Goal: Transaction & Acquisition: Purchase product/service

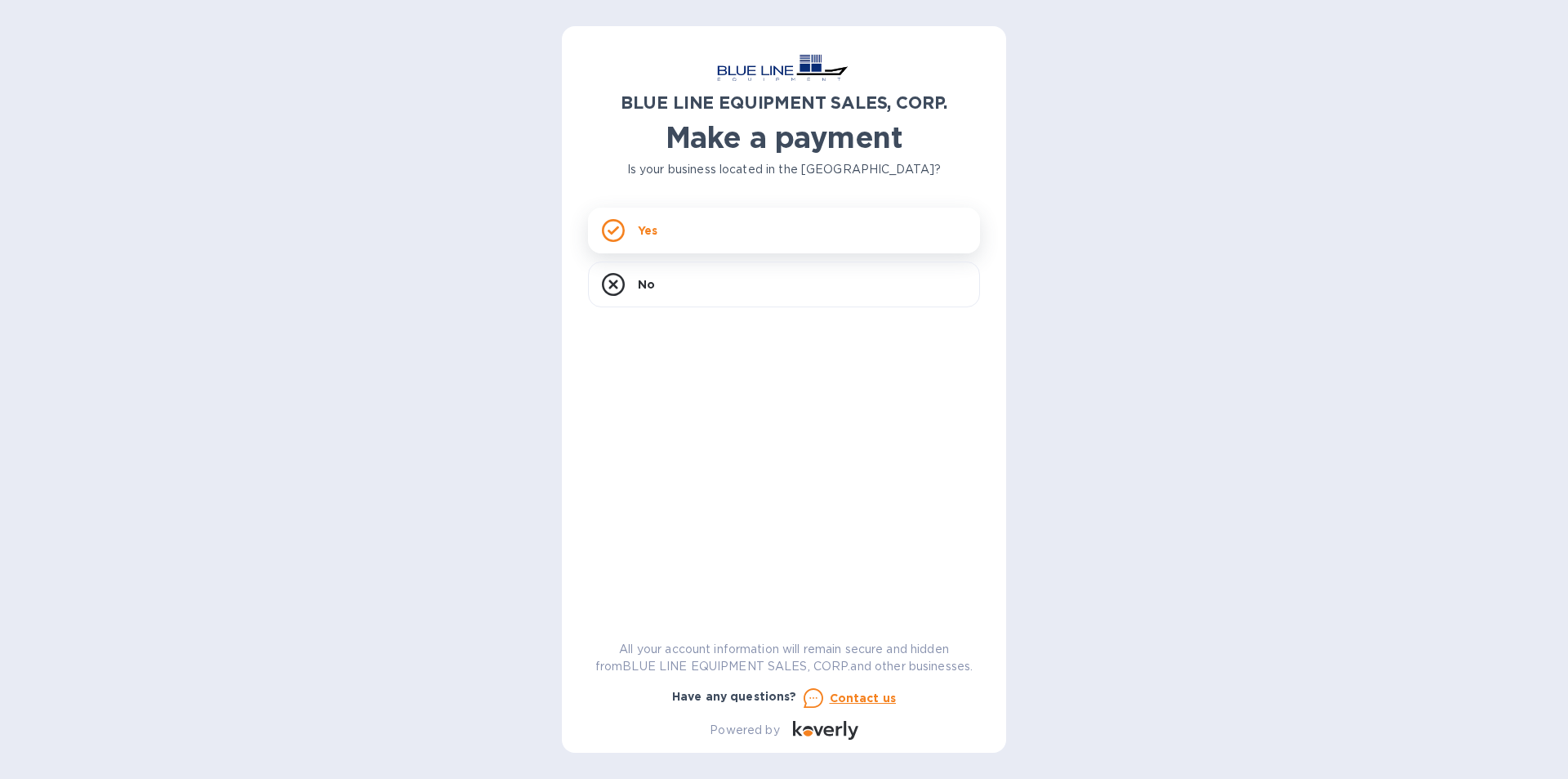
click at [653, 224] on p "Yes" at bounding box center [647, 230] width 20 height 16
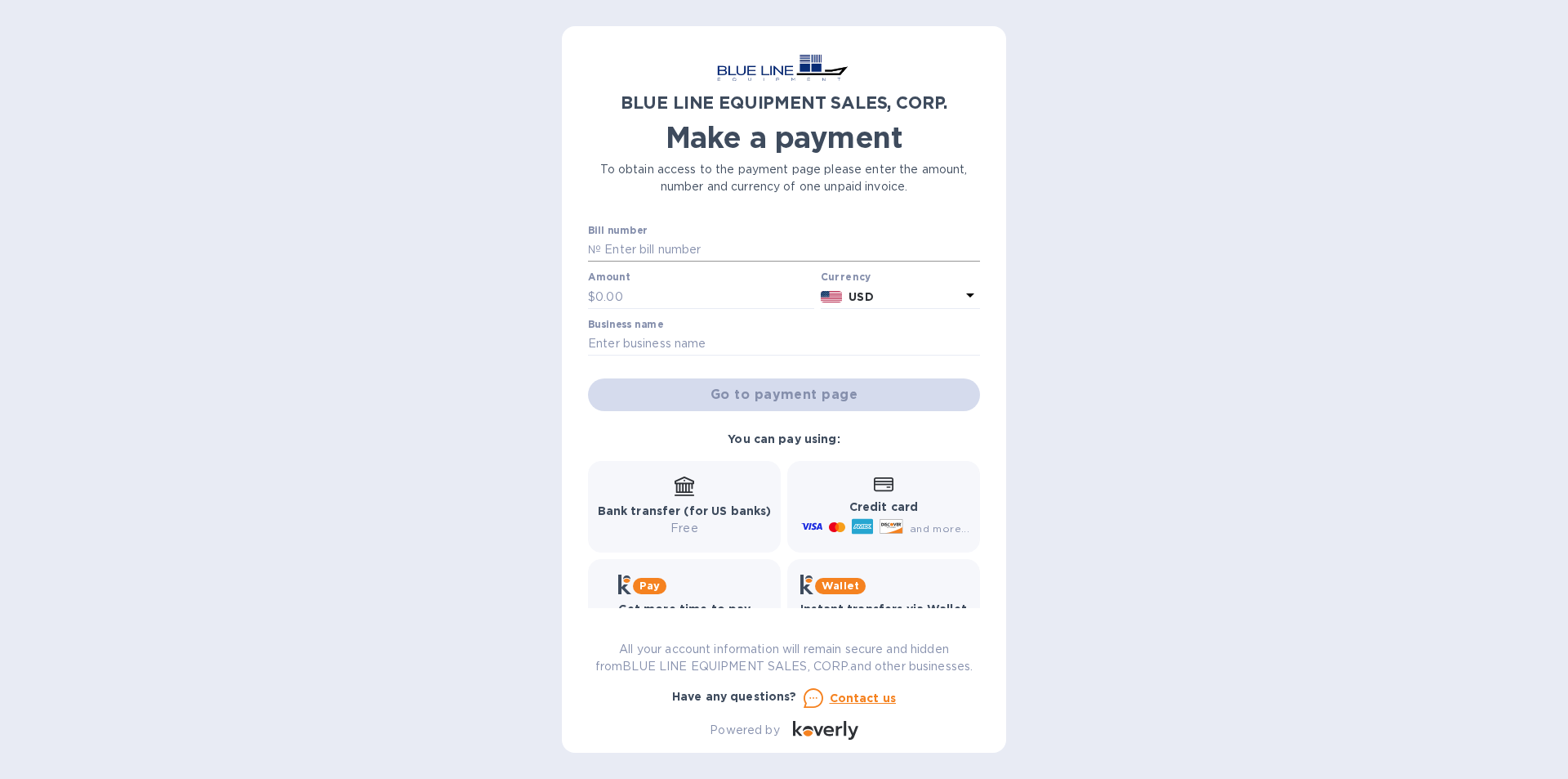
click at [594, 250] on p "№" at bounding box center [594, 249] width 13 height 17
click at [719, 255] on input "text" at bounding box center [790, 250] width 379 height 25
paste input "I43250933089"
type input "I43250933089"
click at [596, 300] on input "text" at bounding box center [705, 297] width 218 height 25
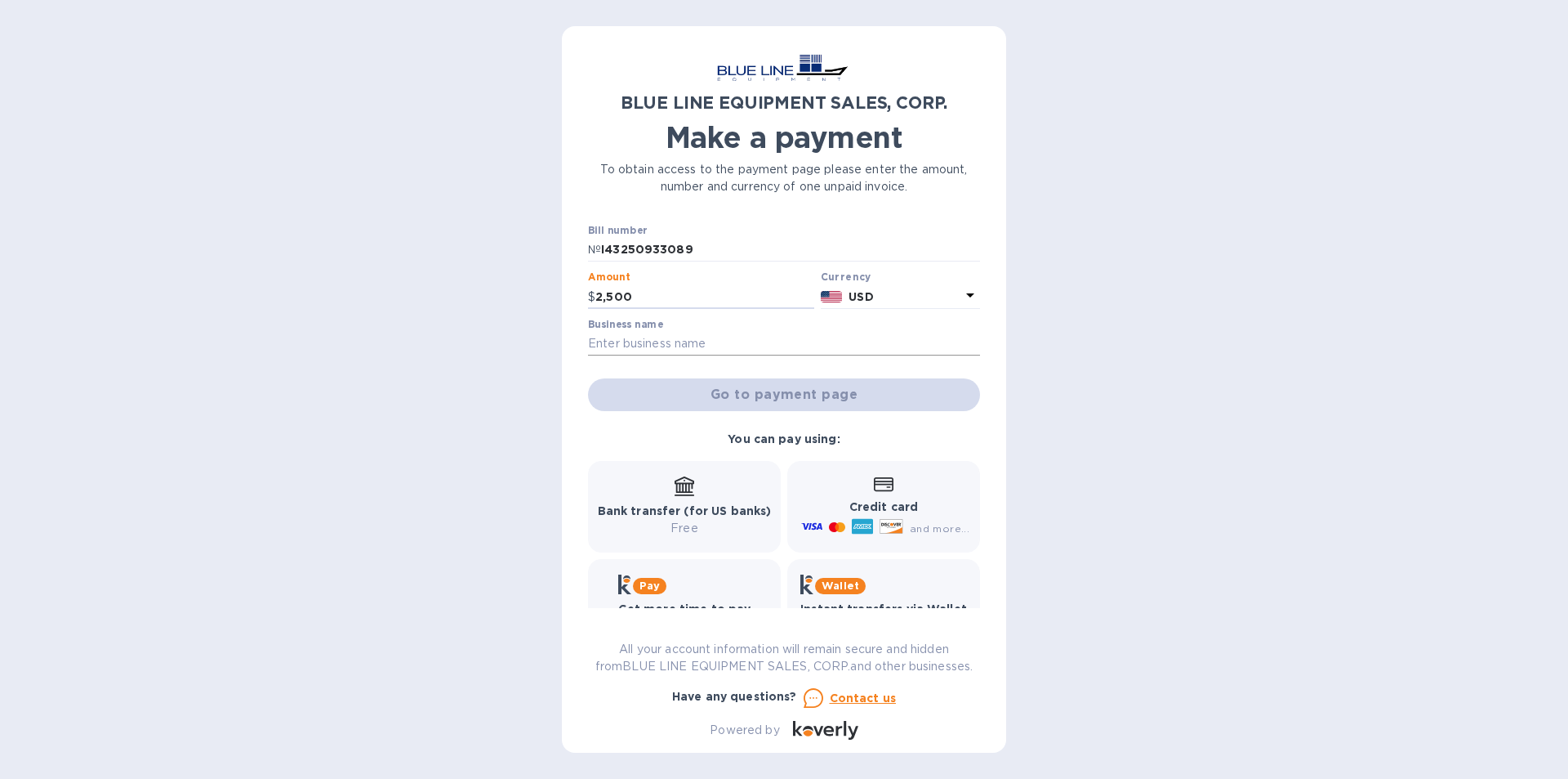
type input "2,500"
click at [972, 343] on input "text" at bounding box center [783, 344] width 392 height 25
click at [930, 365] on div "Bill number № I43250933089 Amount $ 2,500 Currency USD Business name Go to paym…" at bounding box center [784, 318] width 399 height 194
click at [756, 396] on div "Go to payment page" at bounding box center [784, 394] width 399 height 39
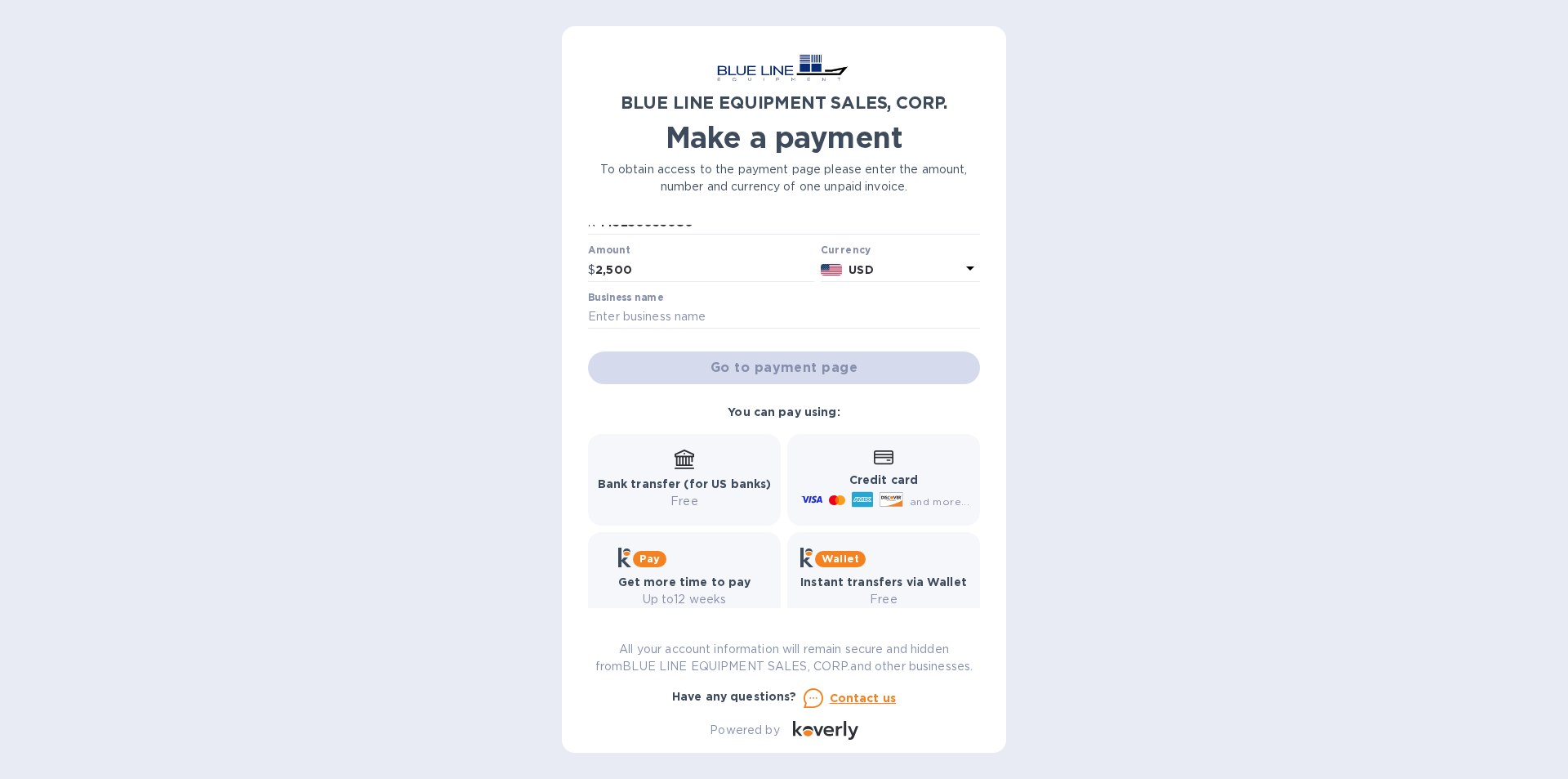
scroll to position [52, 0]
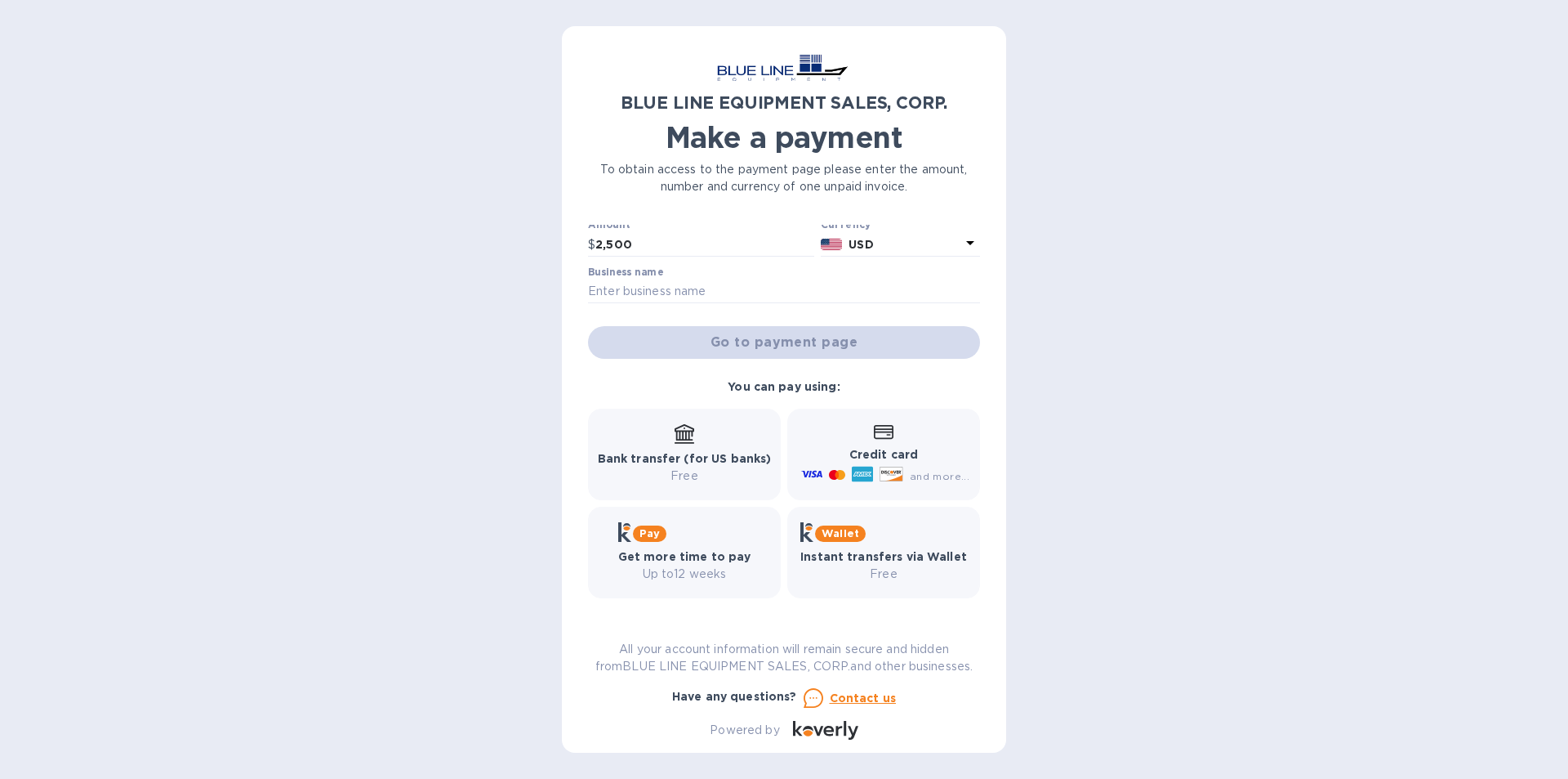
click at [907, 469] on div "and more..." at bounding box center [939, 475] width 67 height 17
click at [598, 294] on input "text" at bounding box center [783, 292] width 392 height 25
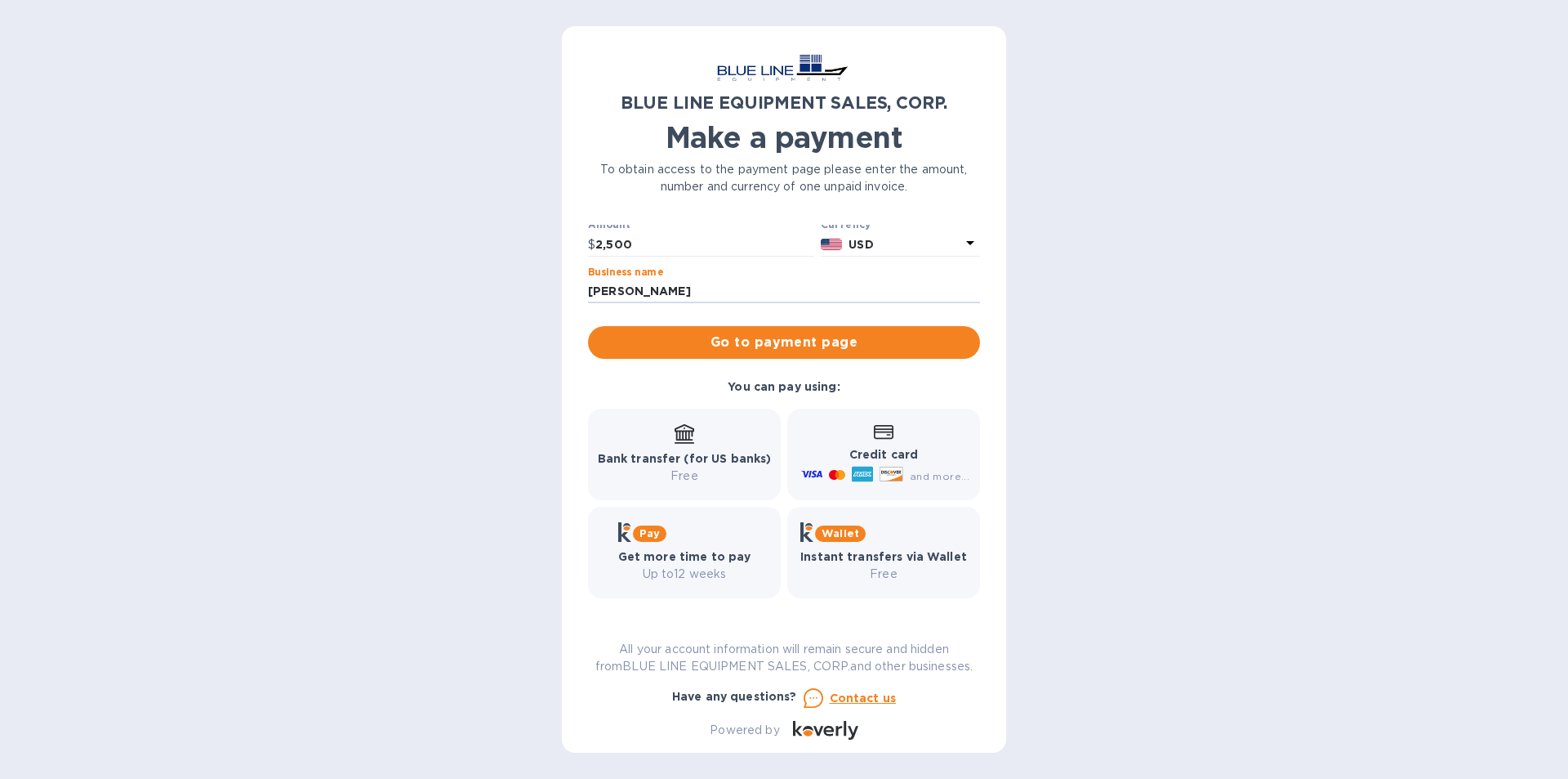
type input "[PERSON_NAME]"
click at [574, 308] on div "BLUE LINE EQUIPMENT SALES, CORP. Make a payment To obtain access to the payment…" at bounding box center [784, 389] width 444 height 727
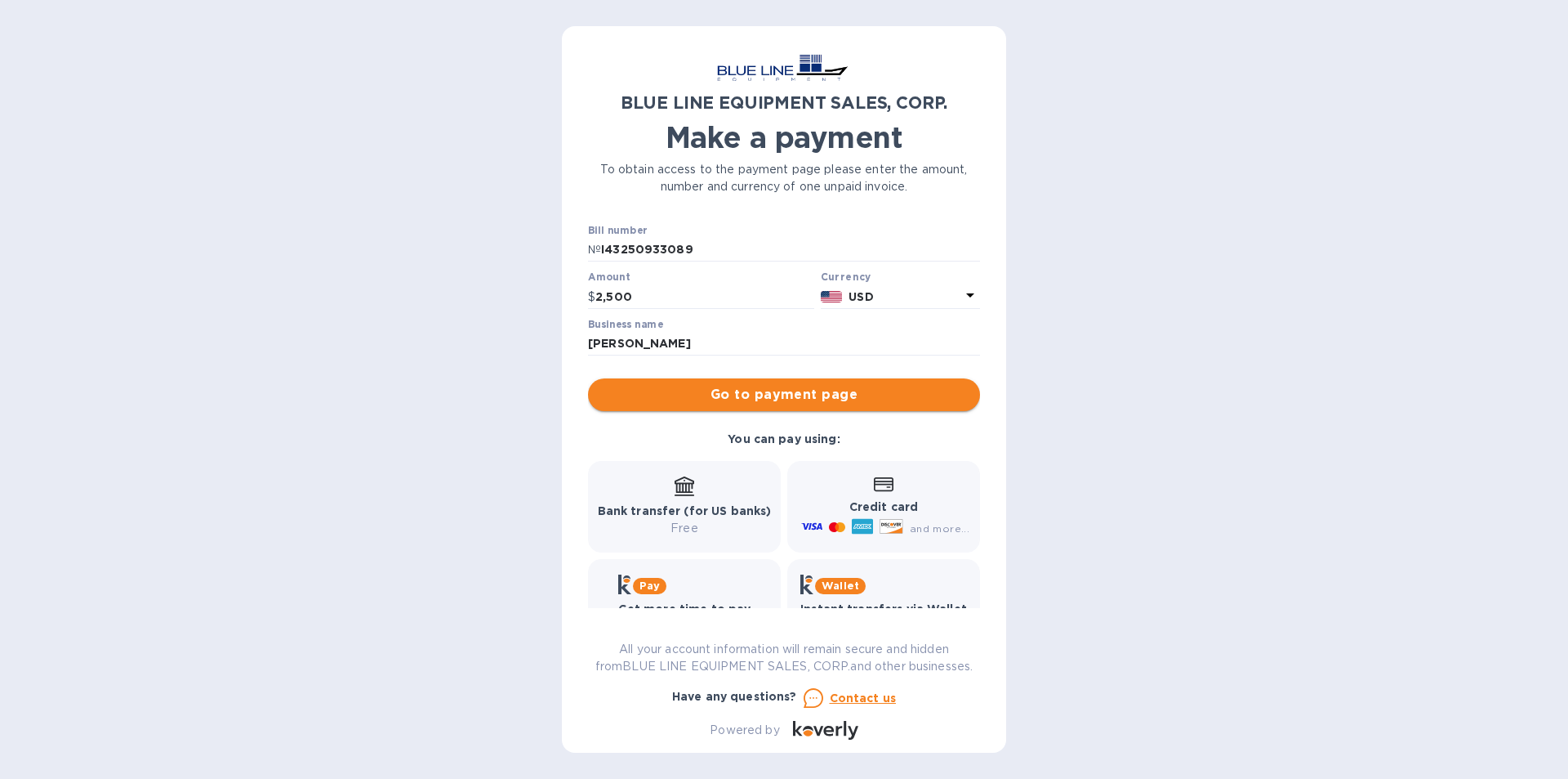
click at [764, 395] on span "Go to payment page" at bounding box center [784, 394] width 366 height 20
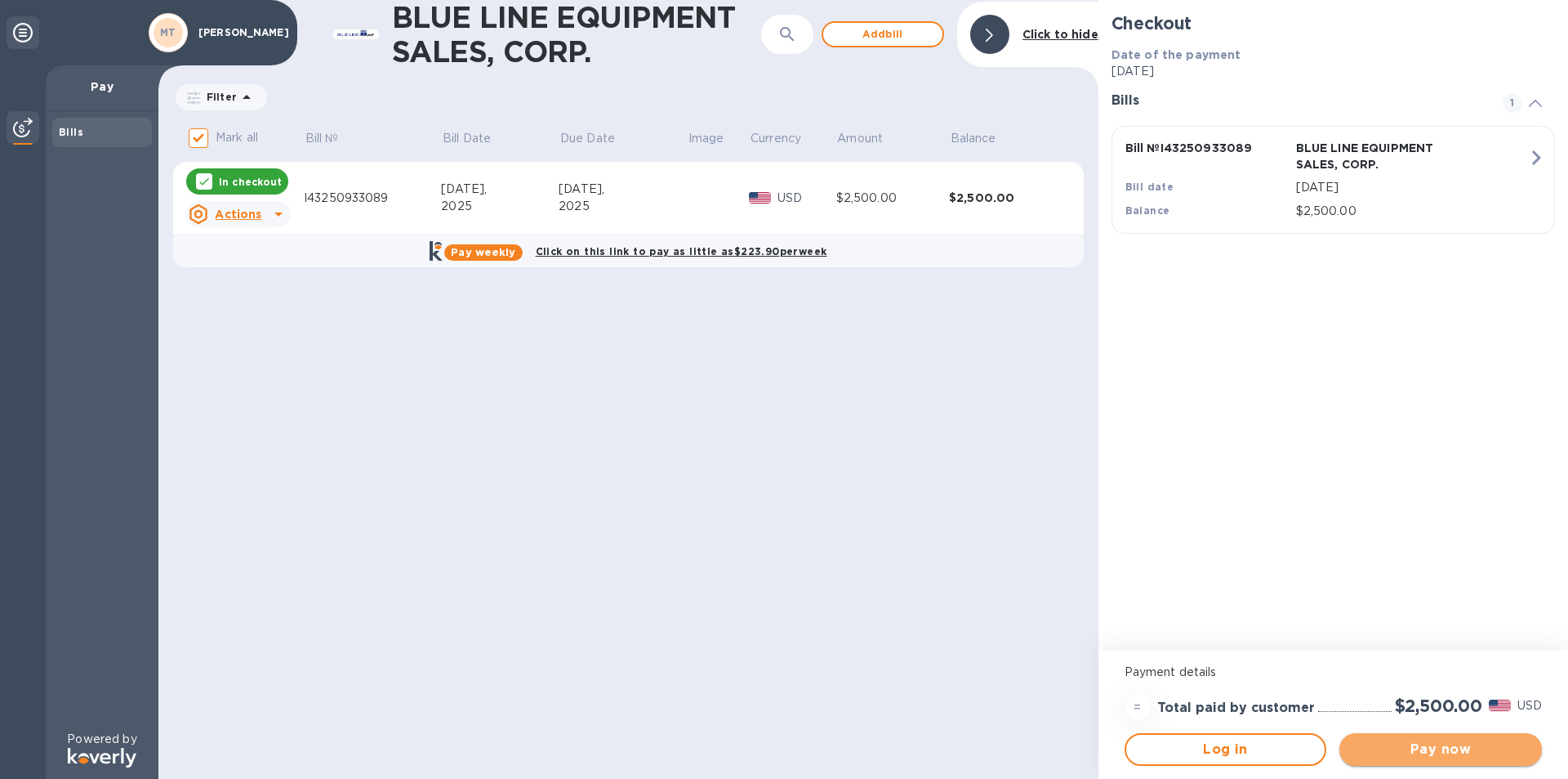
click at [1445, 752] on span "Pay now" at bounding box center [1440, 749] width 177 height 20
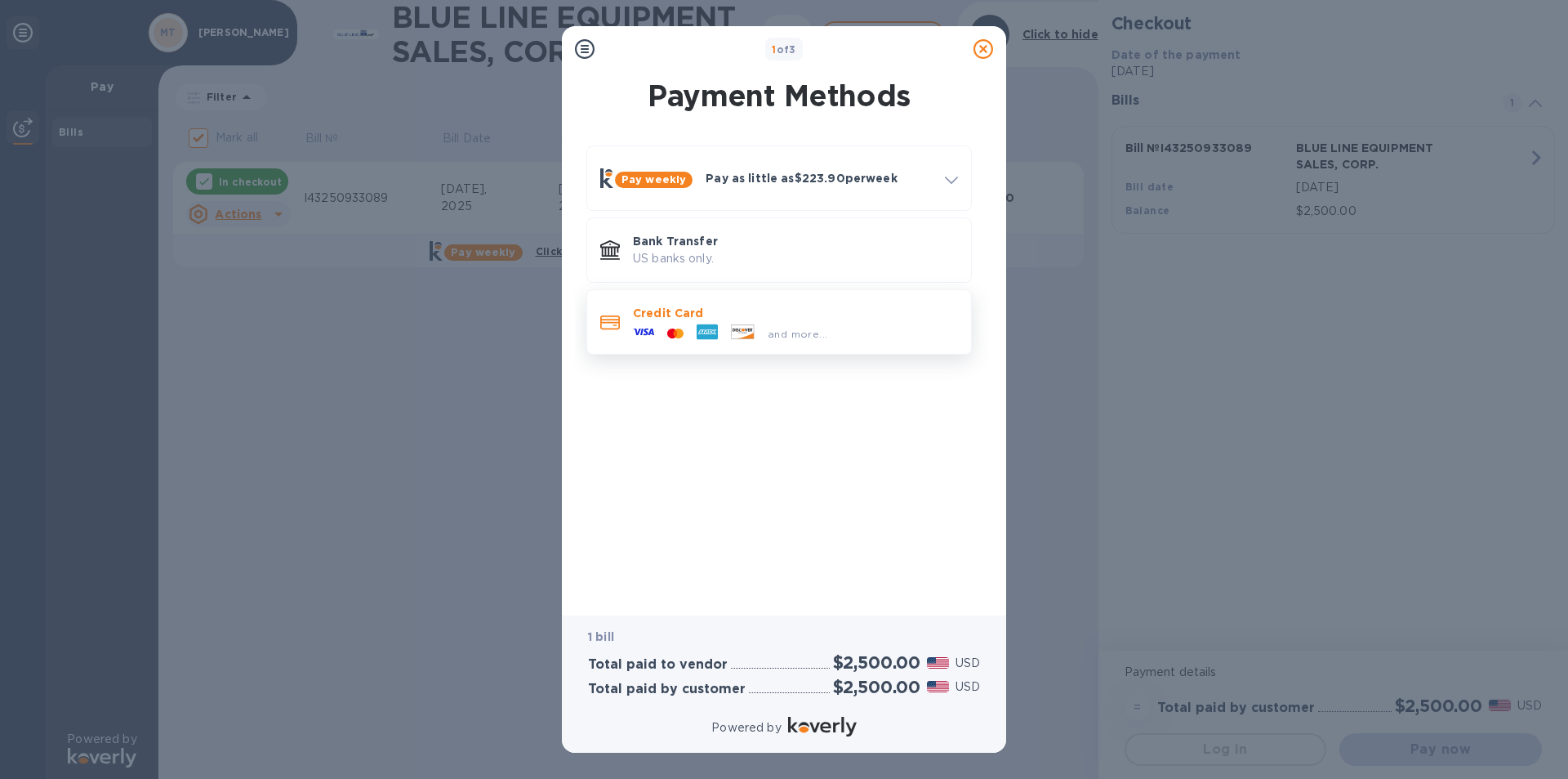
click at [718, 312] on p "Credit Card" at bounding box center [796, 313] width 325 height 16
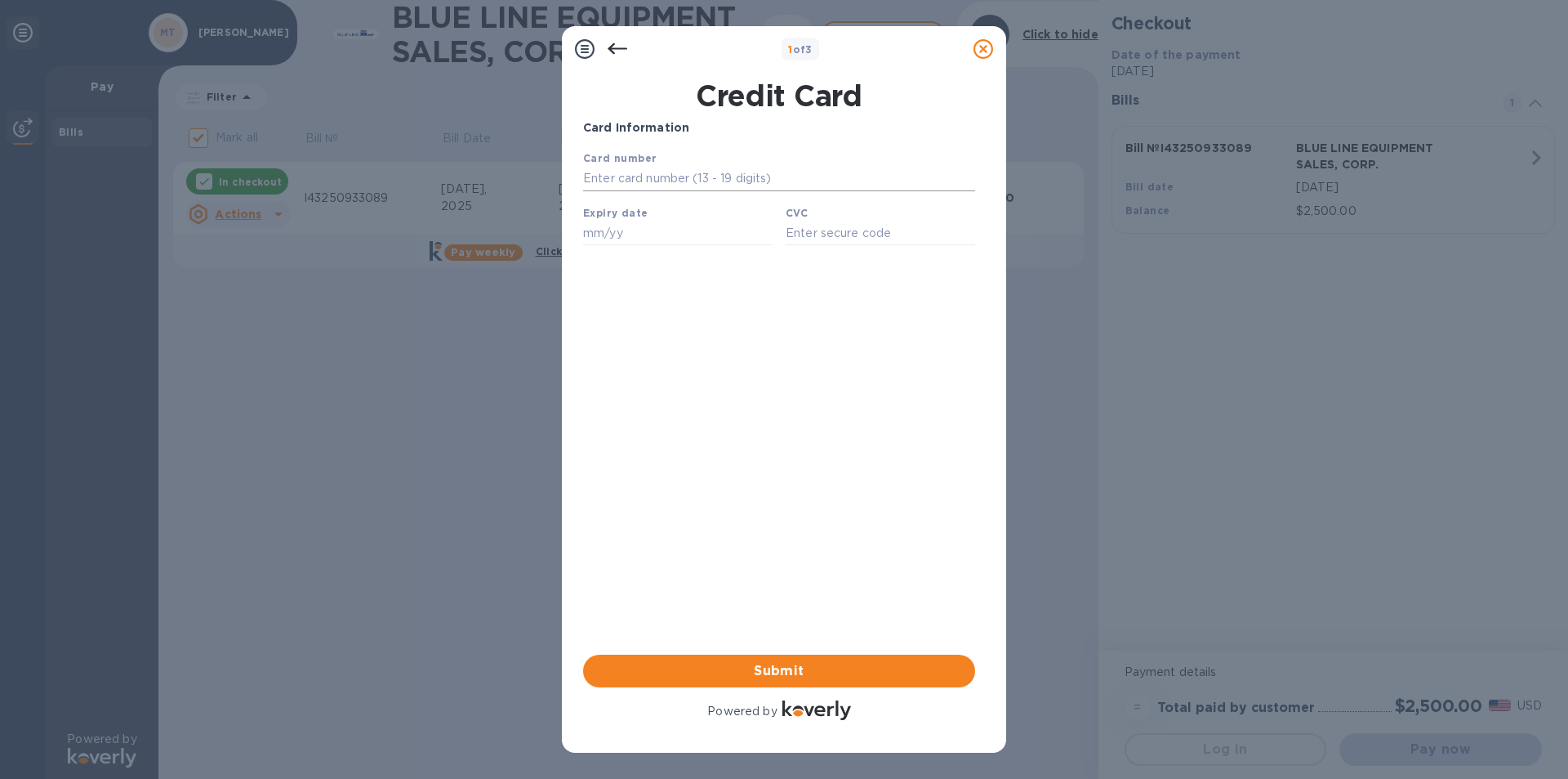
click at [595, 176] on input "text" at bounding box center [779, 179] width 392 height 25
type input "[CREDIT_CARD_NUMBER]"
type input "04/28"
type input "474"
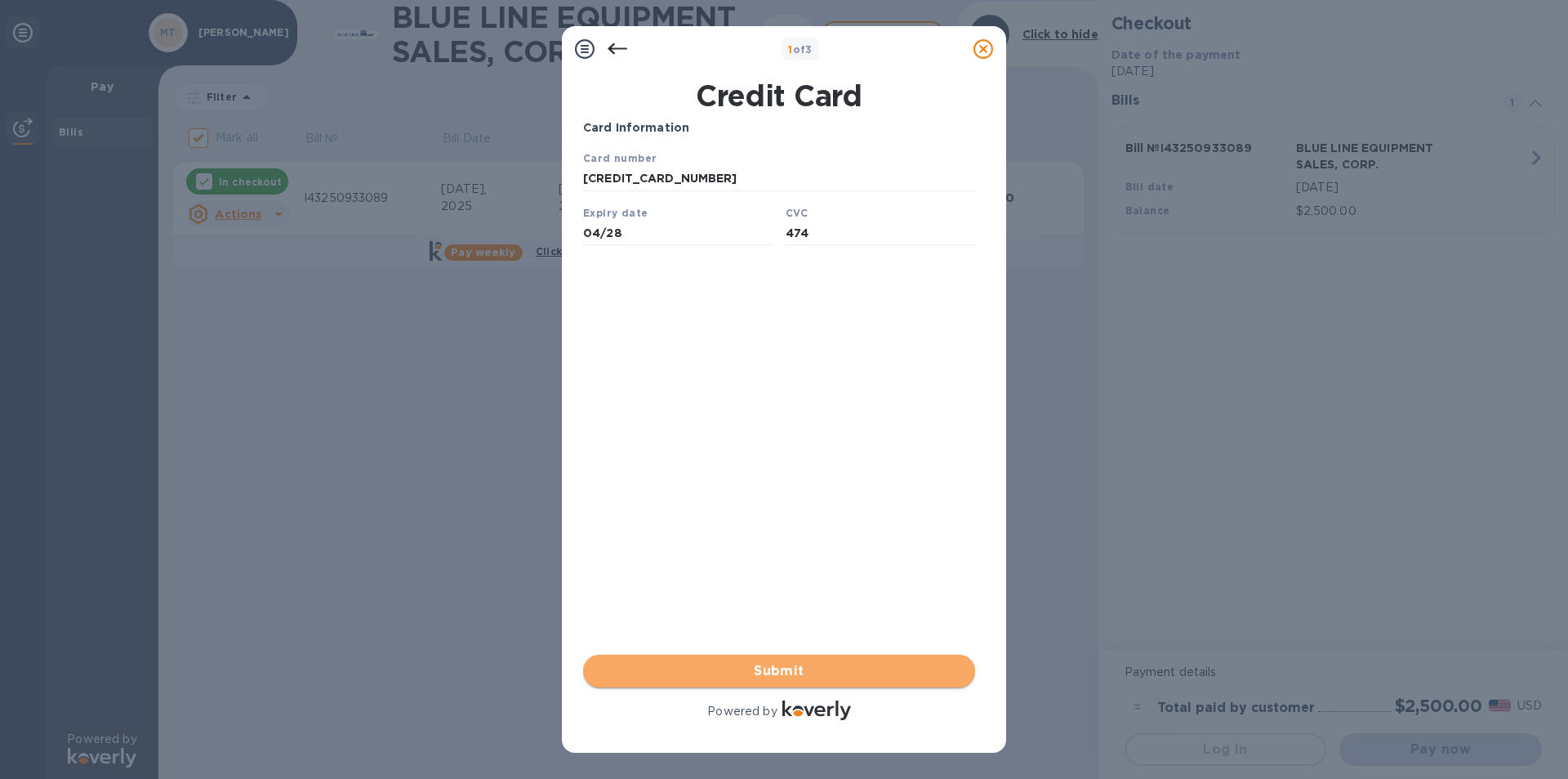
click at [772, 668] on span "Submit" at bounding box center [779, 671] width 366 height 20
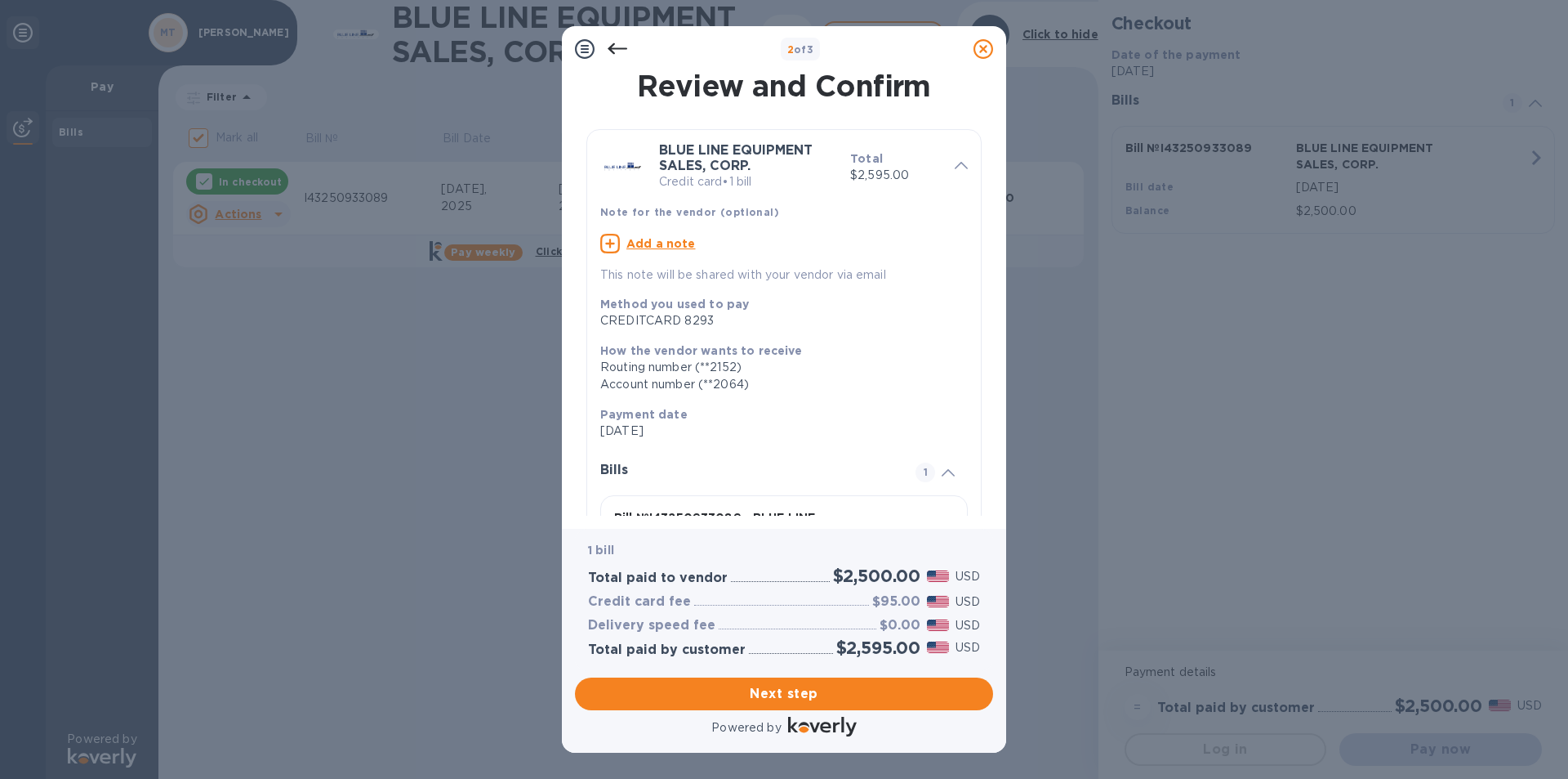
scroll to position [146, 0]
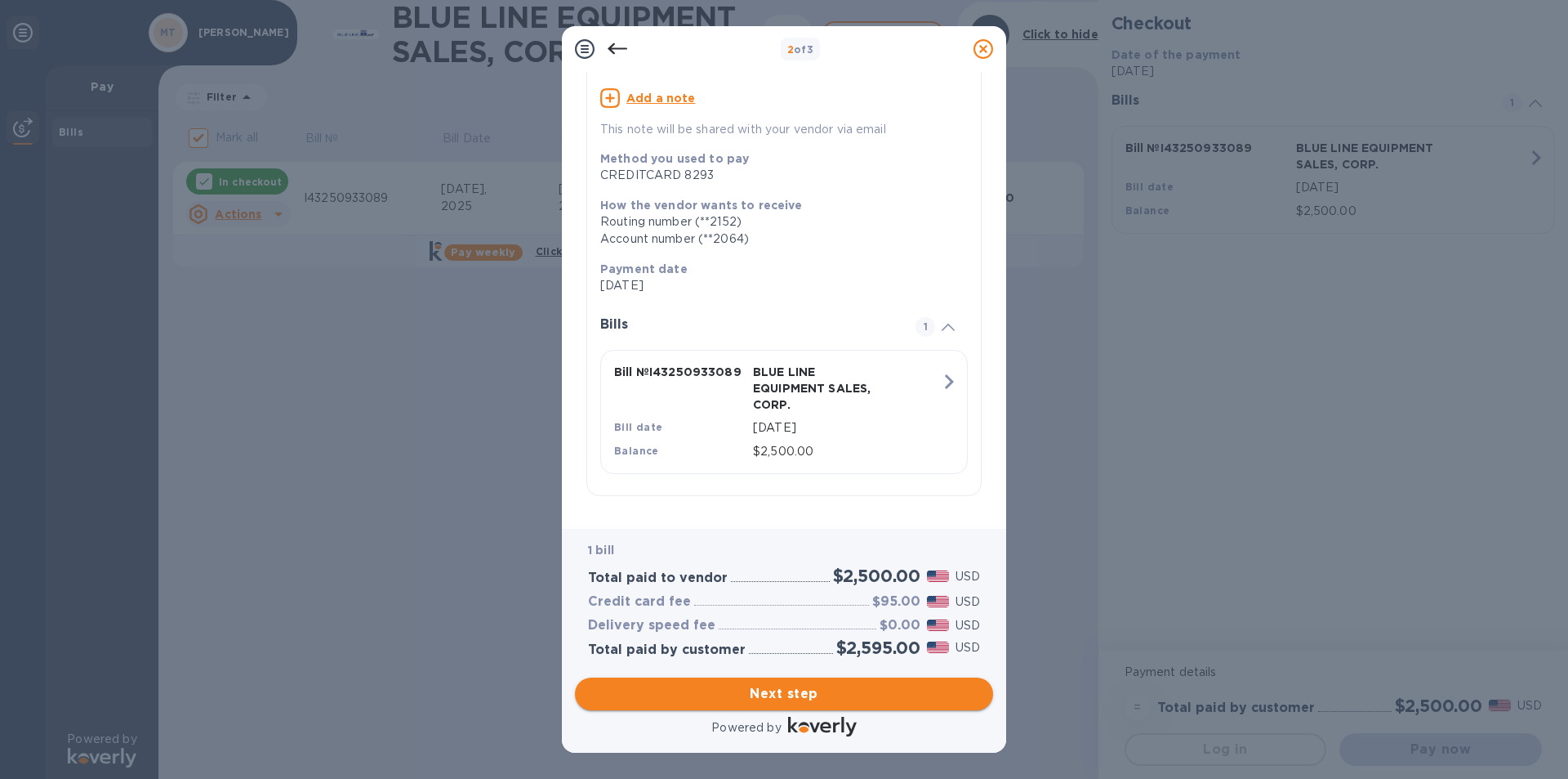
click at [809, 692] on span "Next step" at bounding box center [783, 694] width 392 height 20
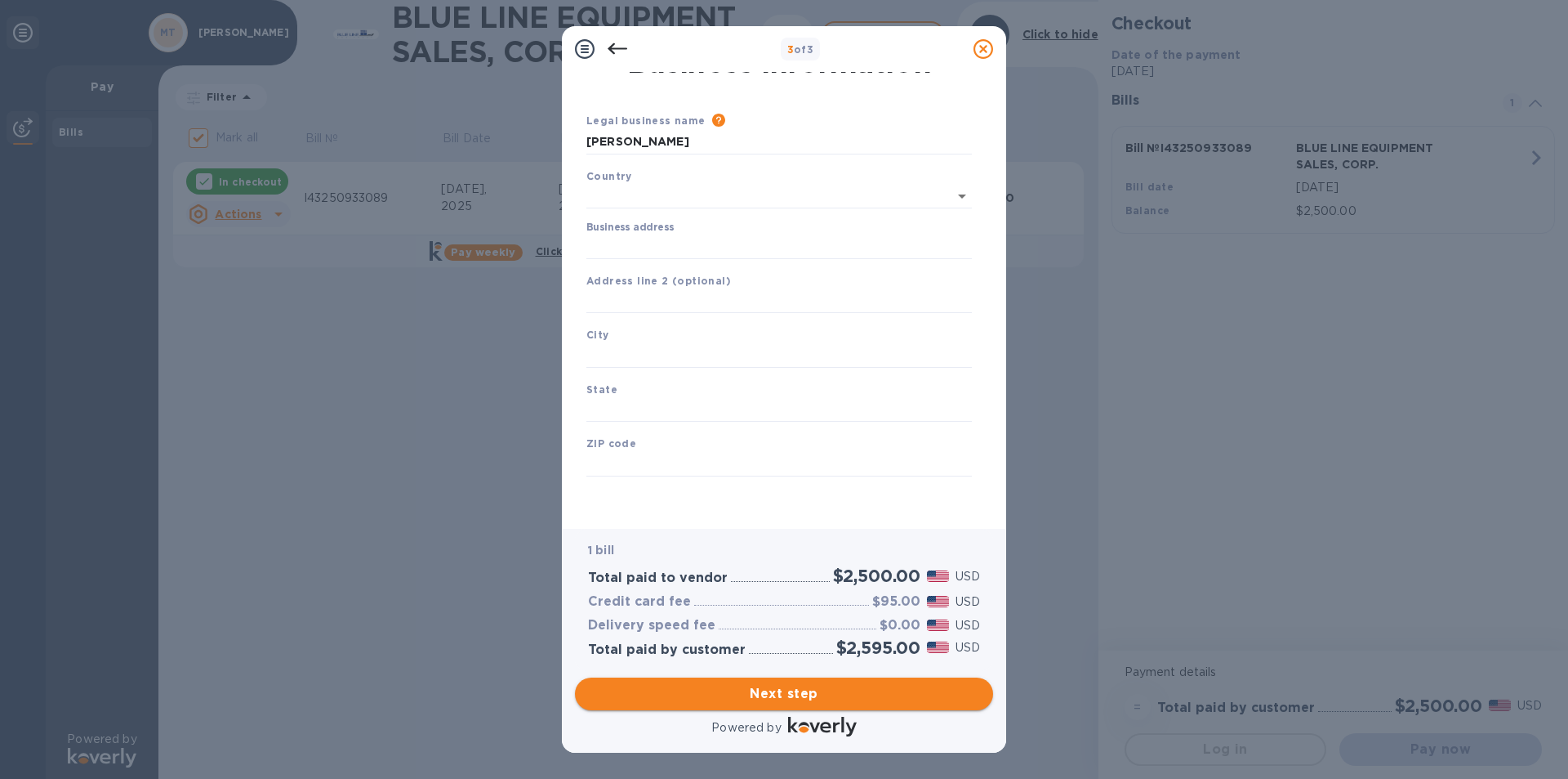
type input "[GEOGRAPHIC_DATA]"
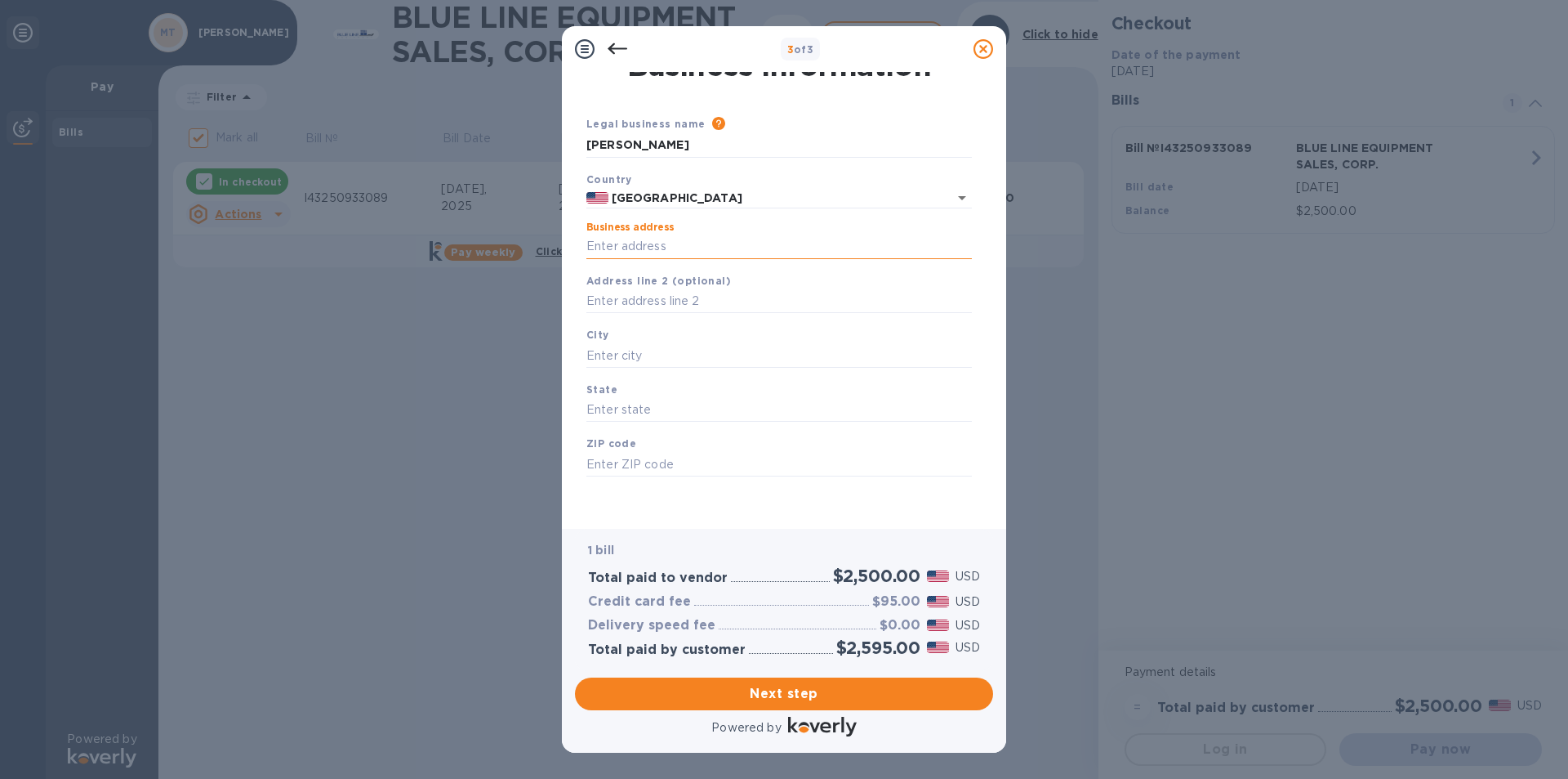
click at [591, 248] on input "Business address" at bounding box center [779, 247] width 385 height 25
type input "[STREET_ADDRESS]"
type input "Miramar"
type input "FL"
type input "33027"
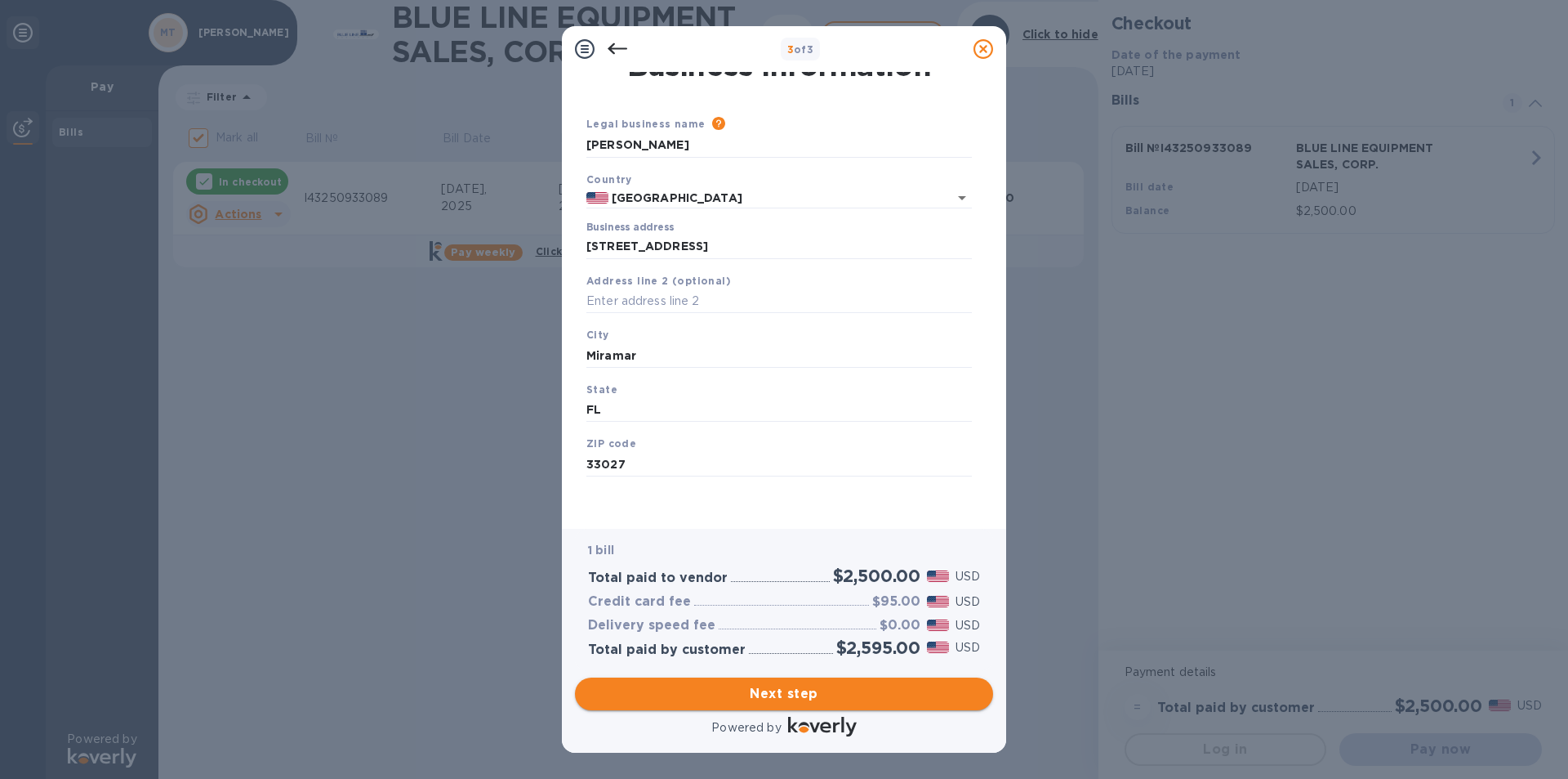
click at [780, 688] on span "Next step" at bounding box center [783, 694] width 392 height 20
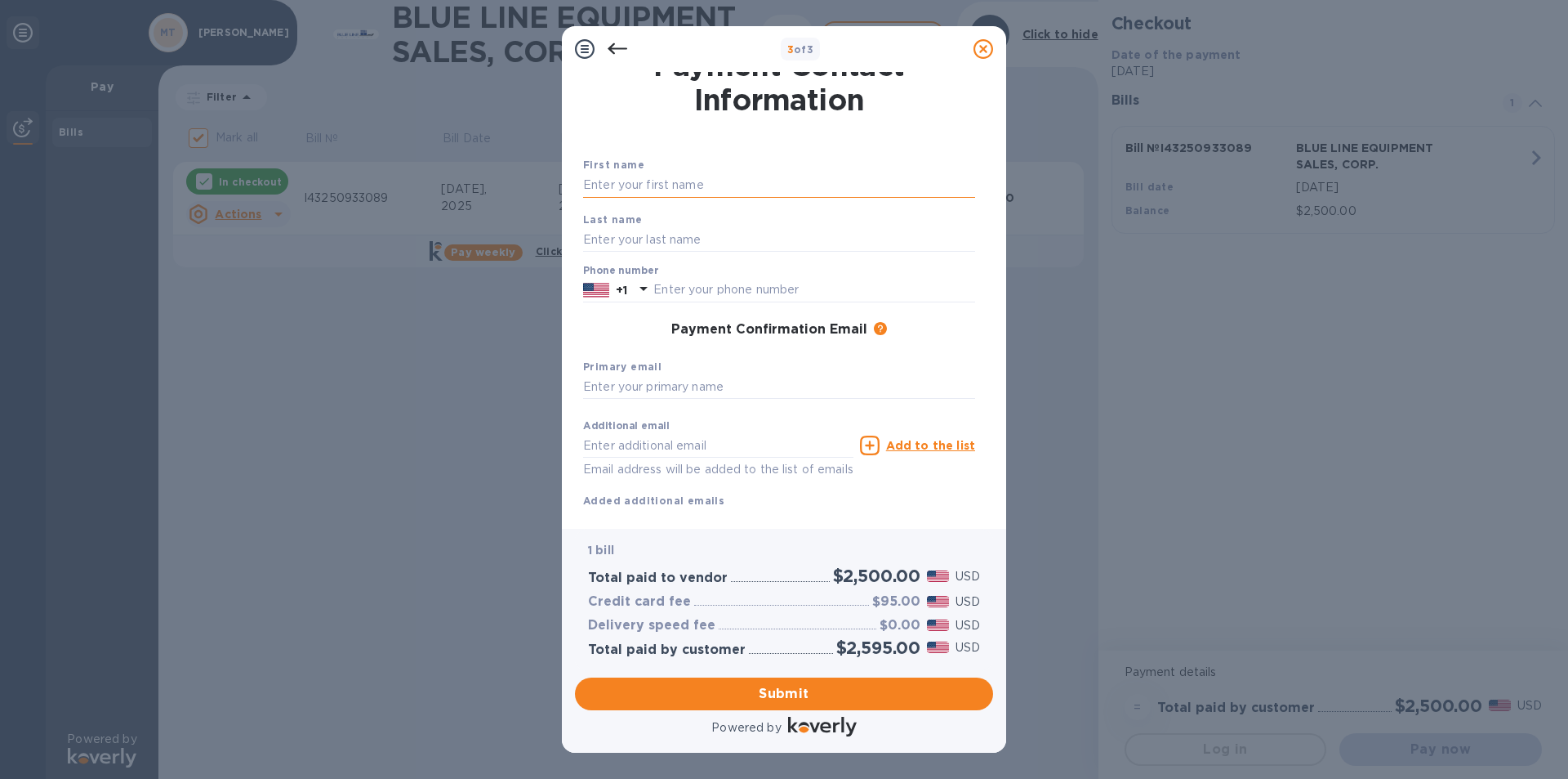
click at [585, 184] on input "text" at bounding box center [779, 186] width 392 height 25
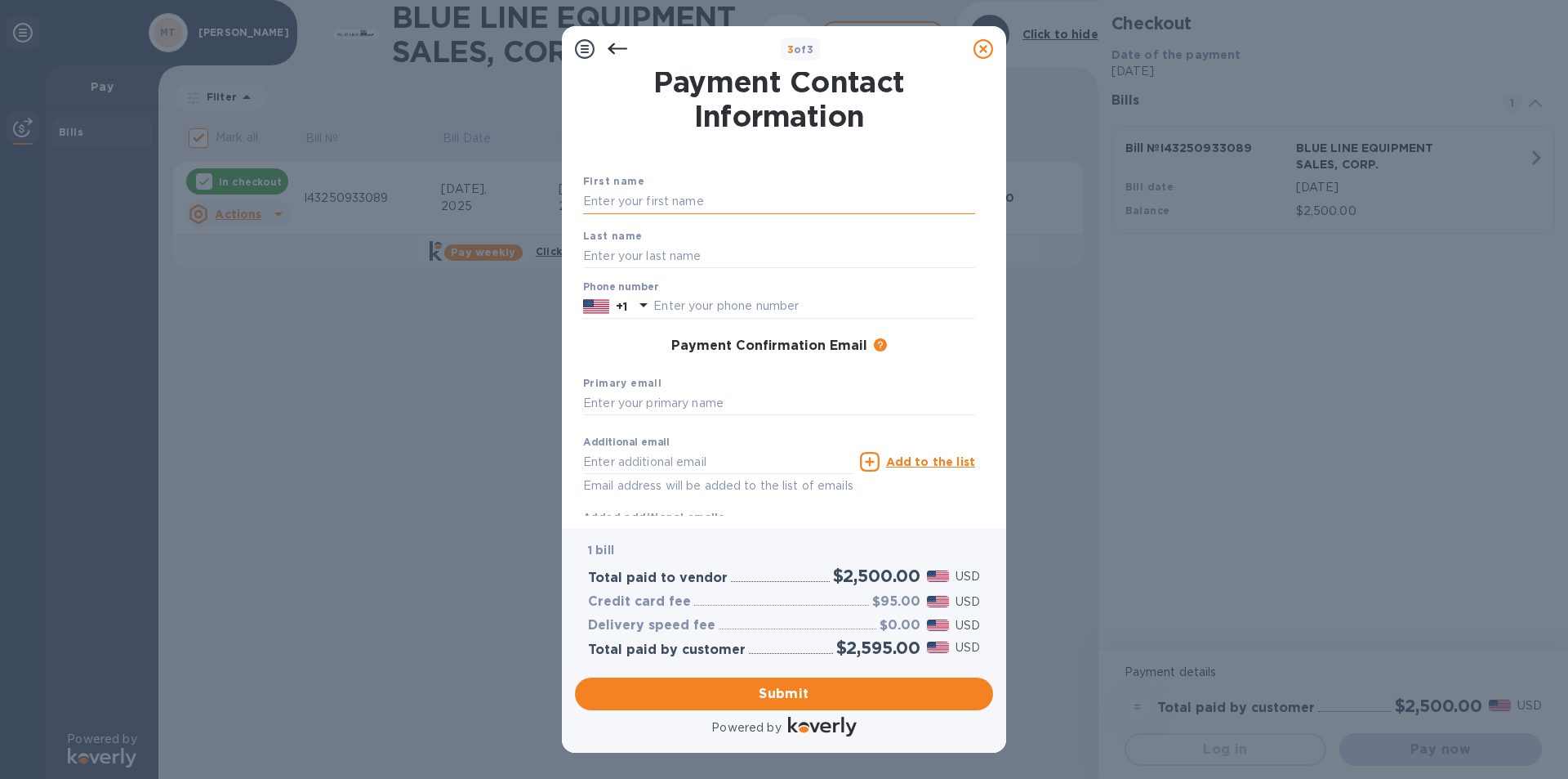
scroll to position [0, 0]
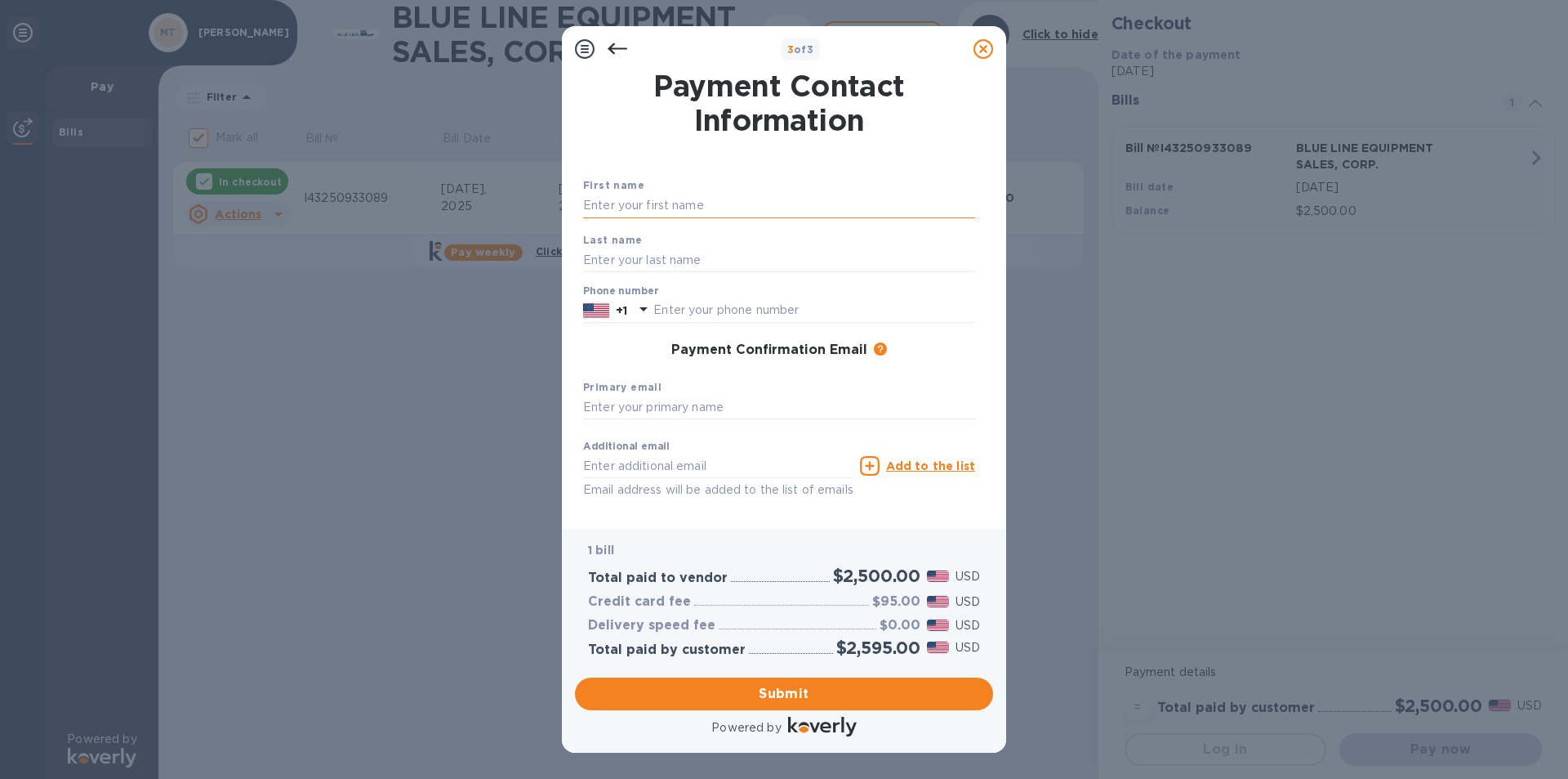
click at [589, 208] on input "text" at bounding box center [779, 206] width 392 height 25
type input "[PERSON_NAME]"
click at [586, 258] on input "text" at bounding box center [779, 260] width 392 height 25
type input "[PERSON_NAME]"
click at [853, 305] on input "text" at bounding box center [814, 311] width 321 height 25
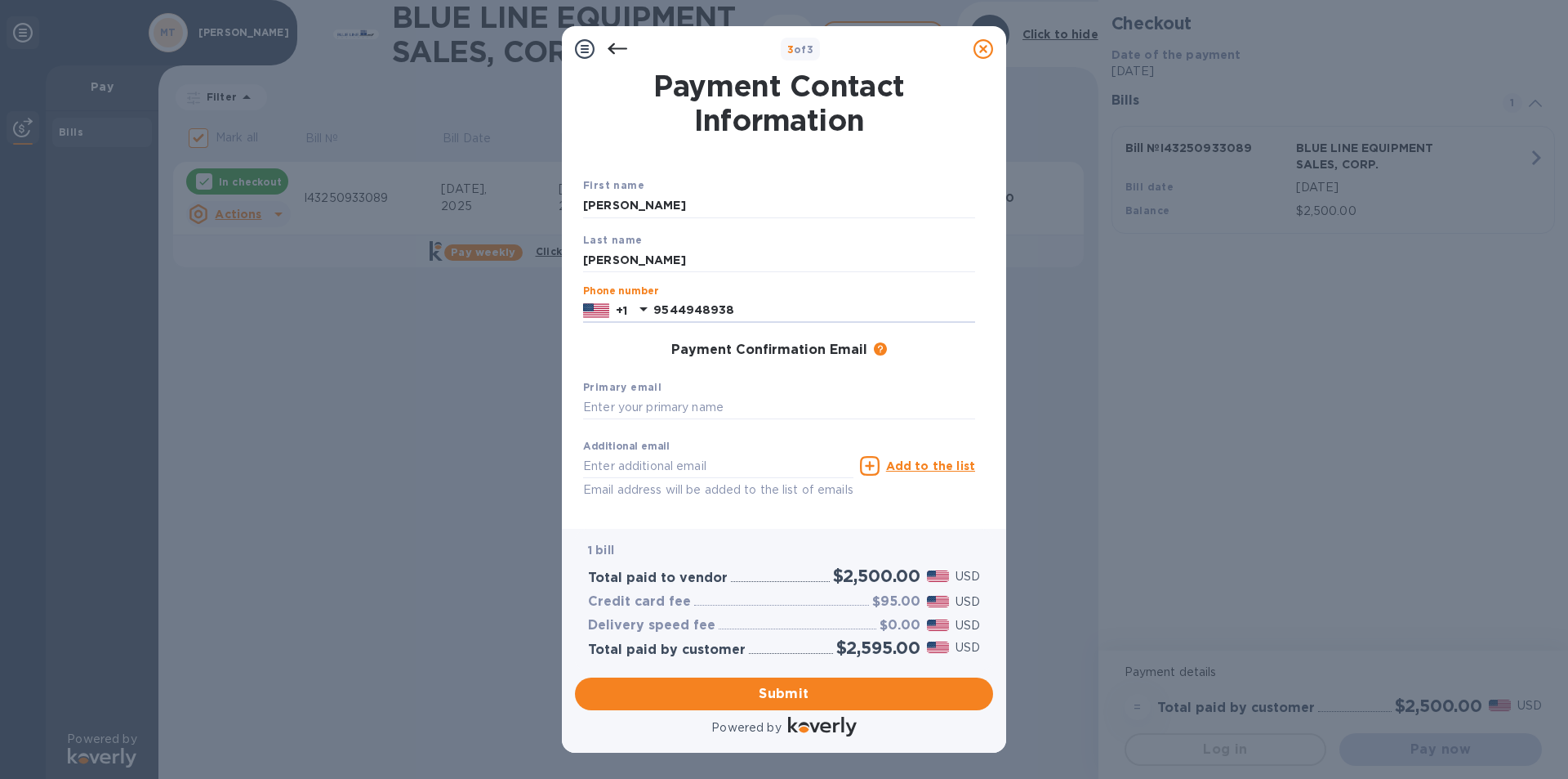
type input "9544948938"
click at [600, 342] on div "Payment Confirmation Email The added email addresses will be used to send the p…" at bounding box center [779, 350] width 392 height 16
click at [583, 401] on input "text" at bounding box center [779, 408] width 392 height 25
type input "[EMAIL_ADDRESS][DOMAIN_NAME]"
click at [589, 464] on input "text" at bounding box center [718, 465] width 270 height 25
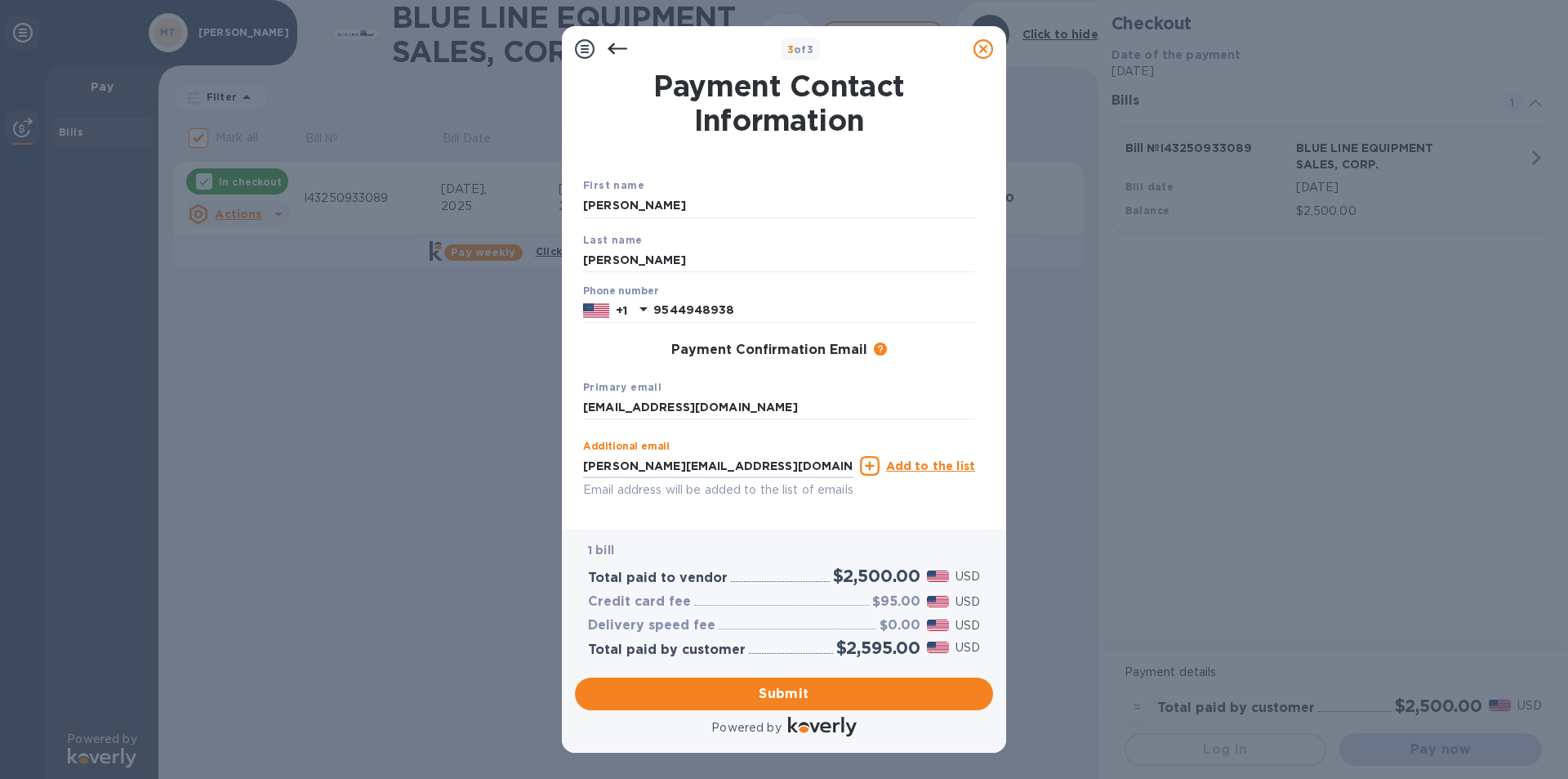
type input "[PERSON_NAME][EMAIL_ADDRESS][DOMAIN_NAME]"
click at [591, 496] on p "Email address will be added to the list of emails" at bounding box center [718, 489] width 270 height 19
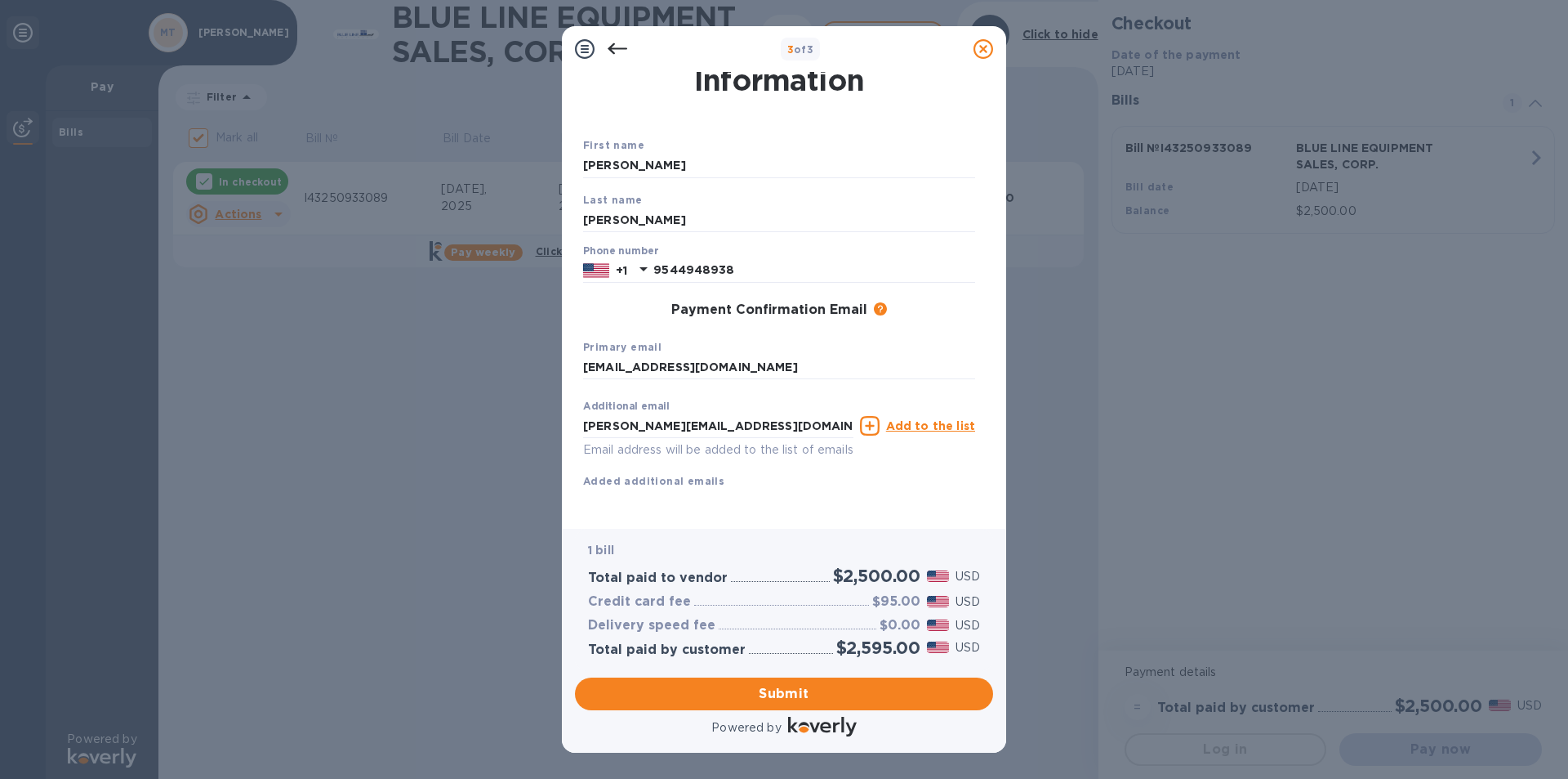
scroll to position [59, 0]
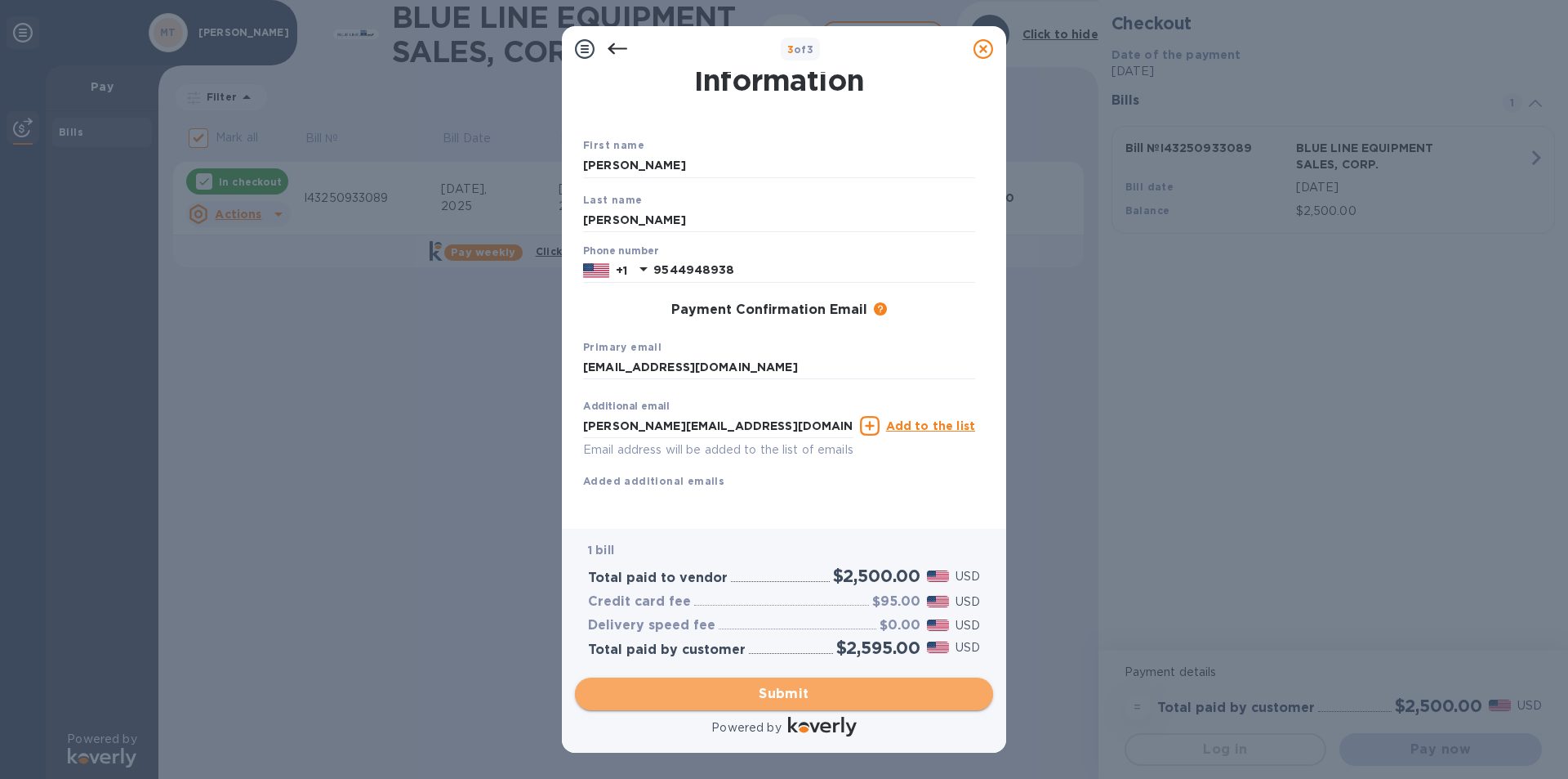
click at [788, 691] on span "Submit" at bounding box center [783, 694] width 392 height 20
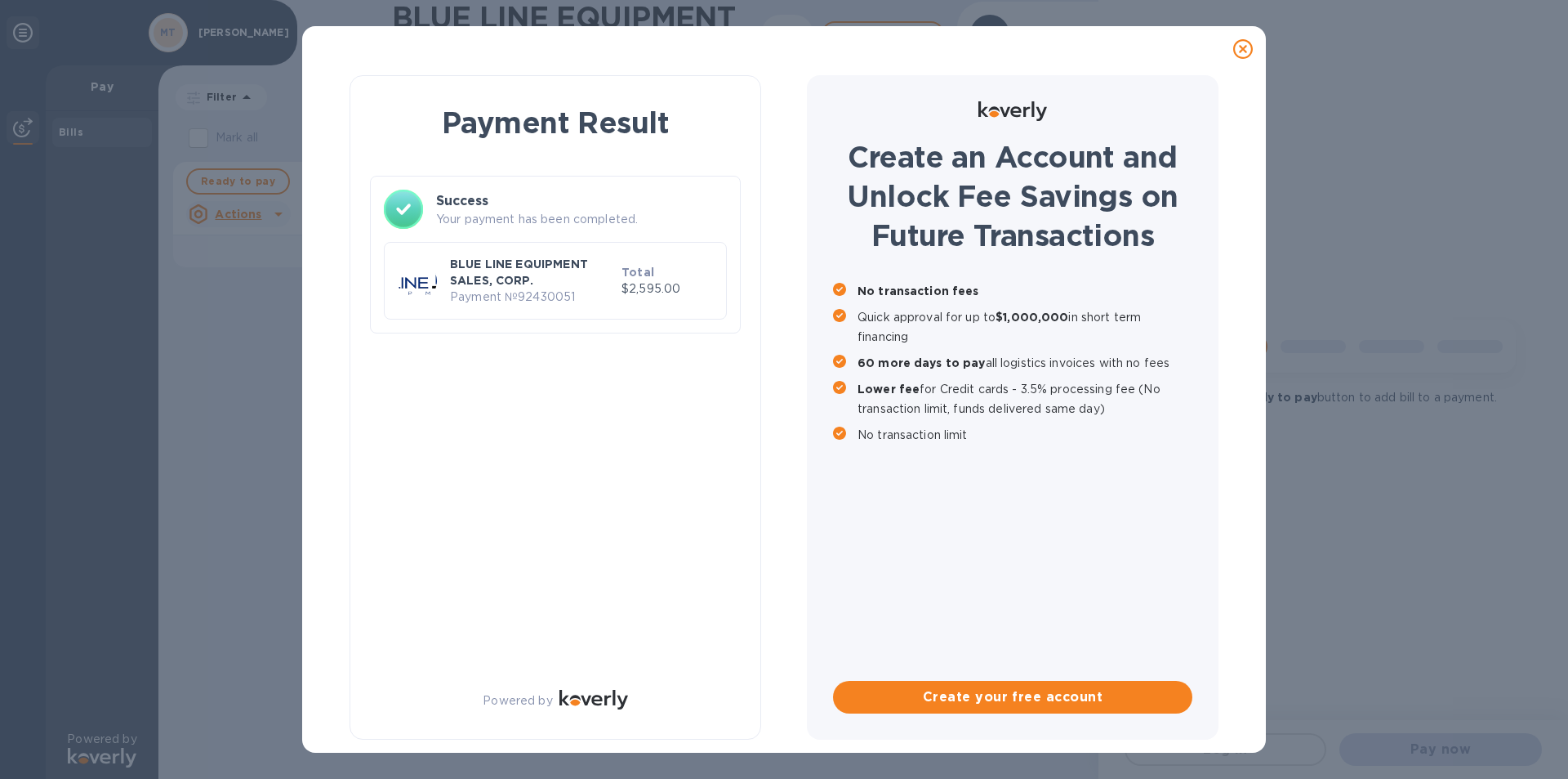
checkbox input "false"
